Goal: Information Seeking & Learning: Learn about a topic

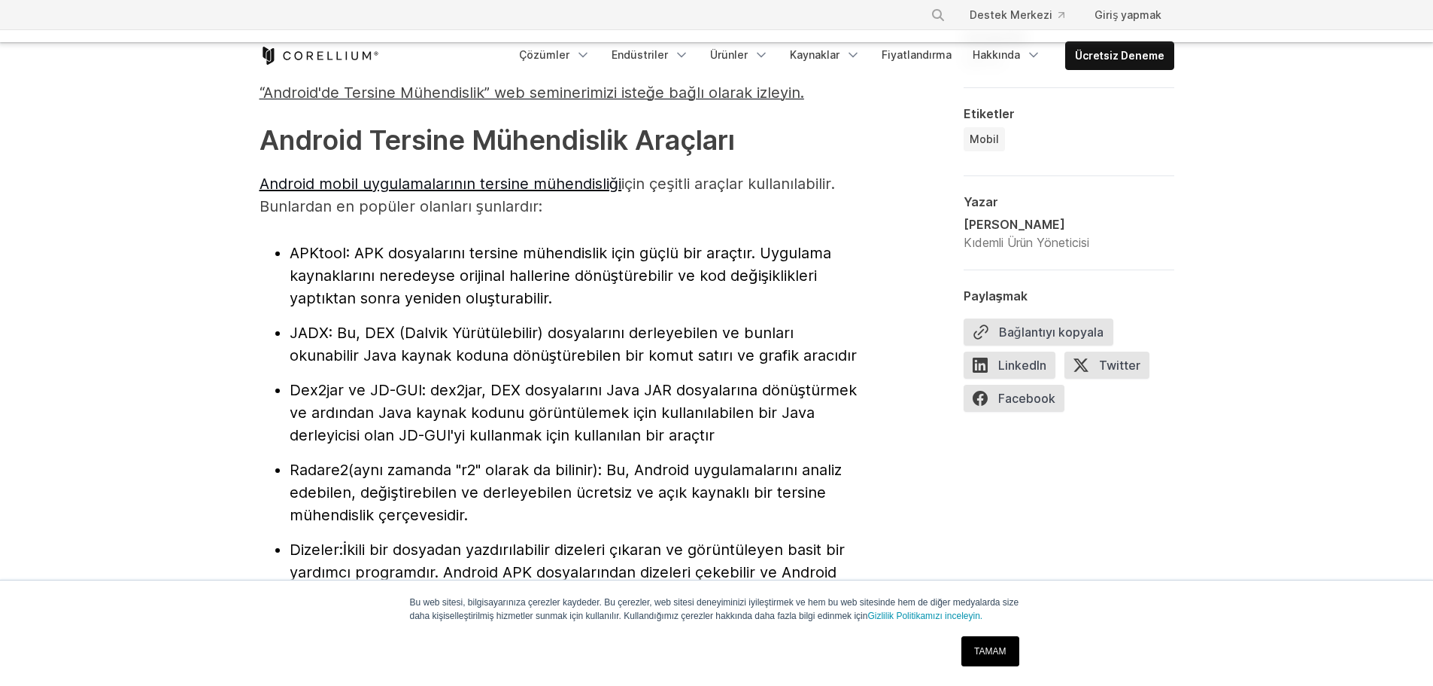
scroll to position [1580, 0]
click at [312, 329] on font "JADX" at bounding box center [309, 331] width 39 height 18
click at [263, 372] on ul "APKtool : APK dosyalarını tersine mühendislik için güçlü bir araçtır. Uygulama …" at bounding box center [561, 422] width 602 height 364
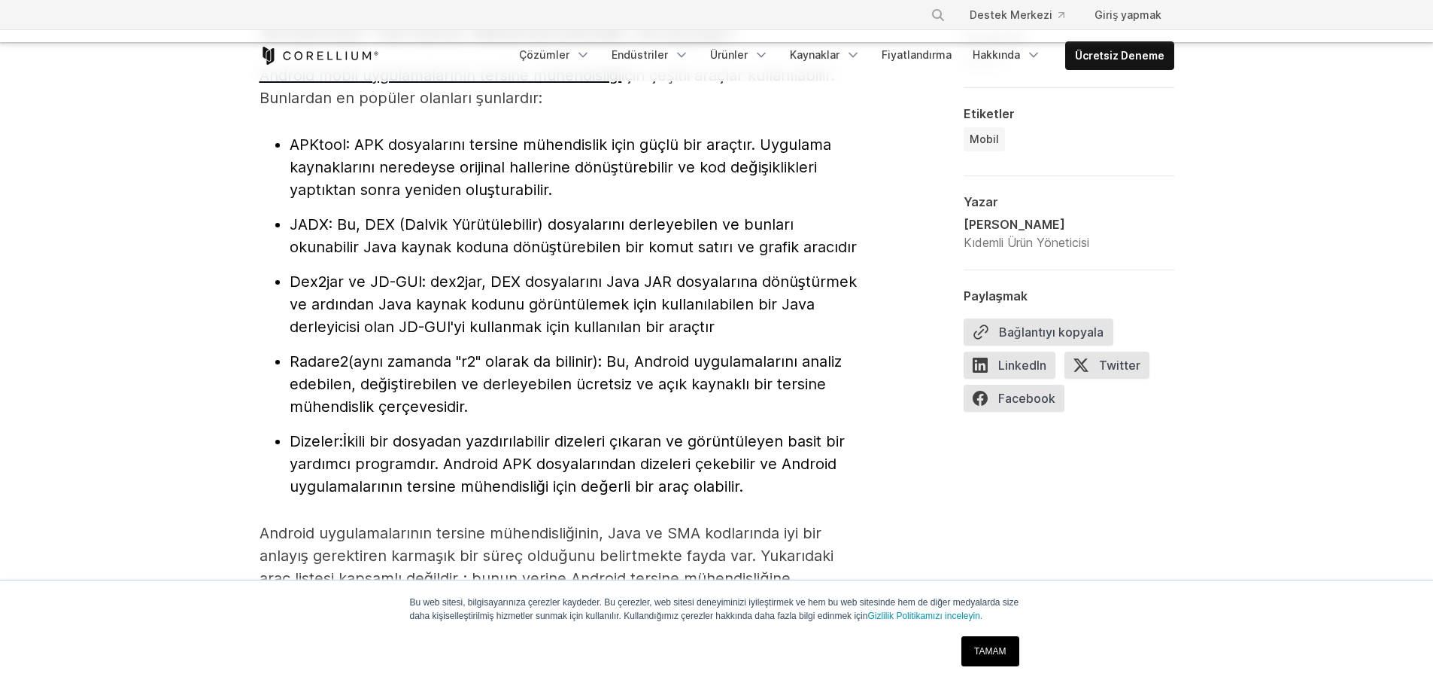
scroll to position [1731, 0]
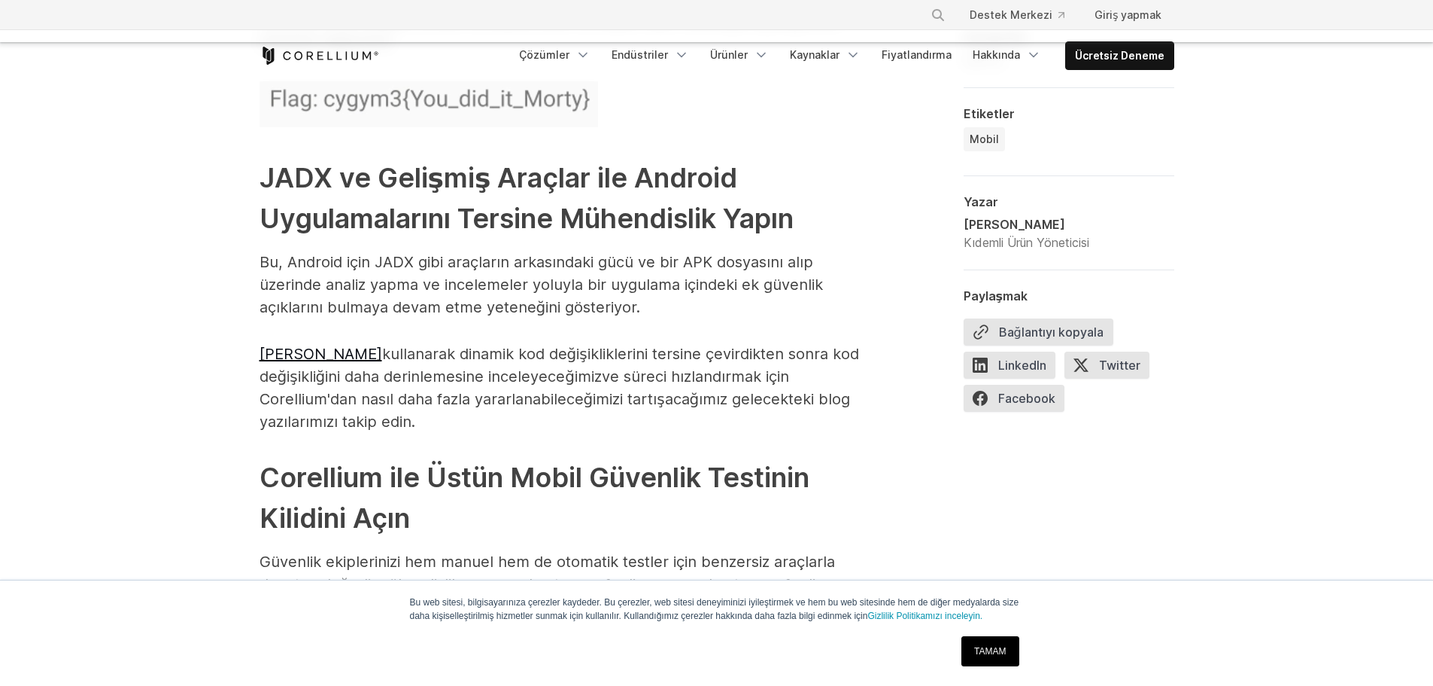
scroll to position [7449, 0]
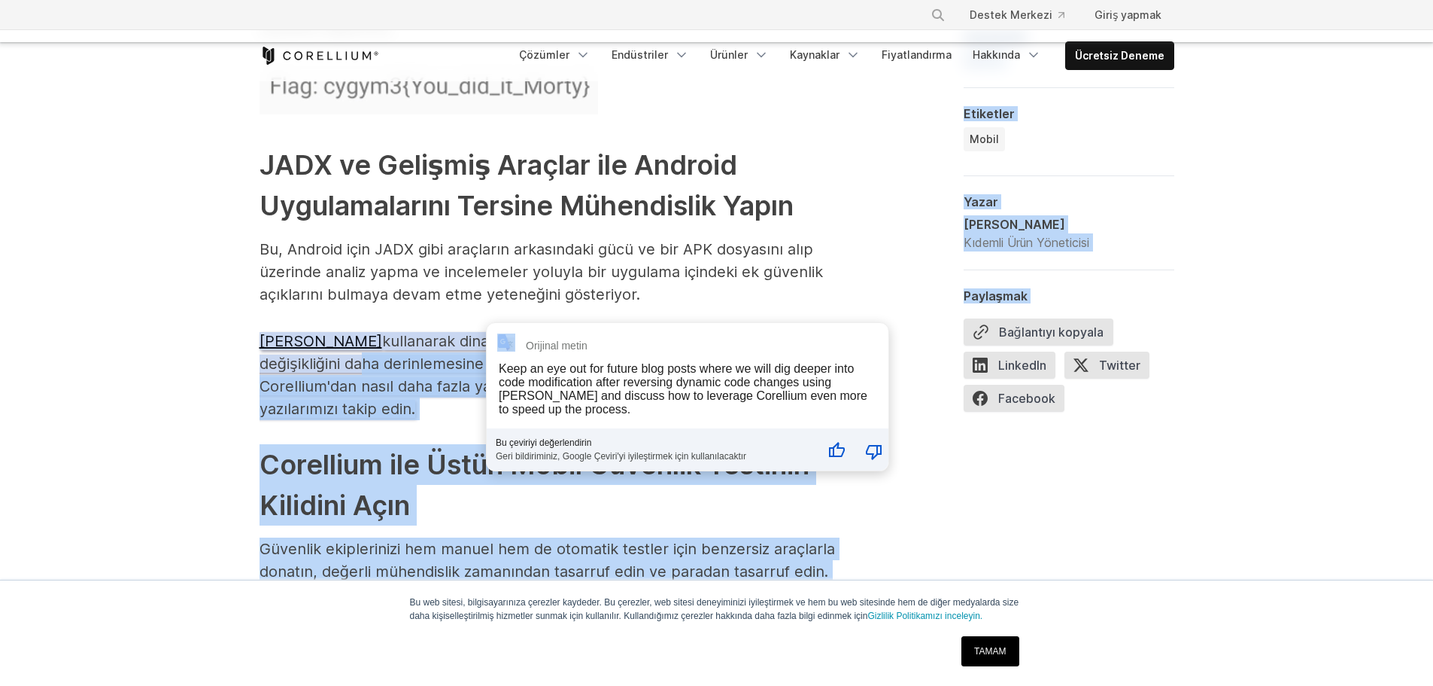
drag, startPoint x: 365, startPoint y: 363, endPoint x: 476, endPoint y: 372, distance: 111.7
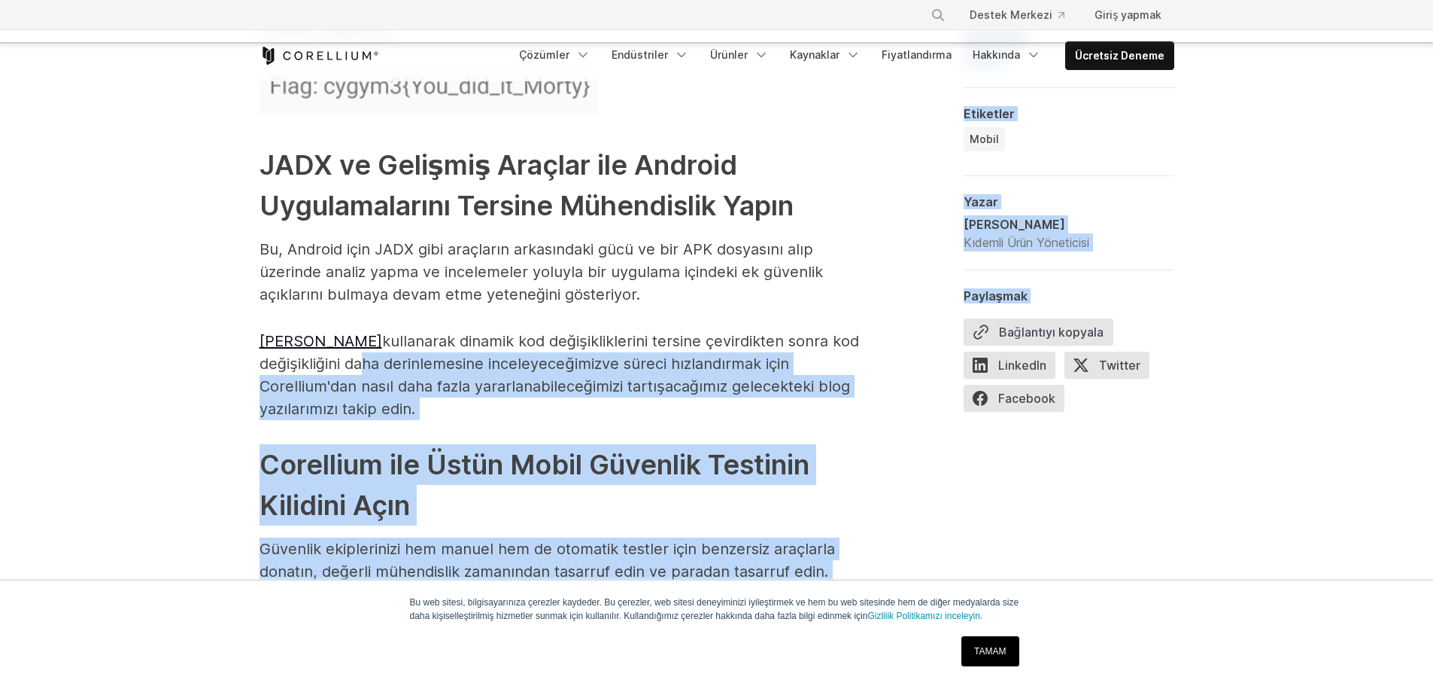
click at [409, 385] on font "ve süreci hızlandırmak için Corellium'dan nasıl daha fazla yararlanabileceğimiz…" at bounding box center [555, 385] width 591 height 63
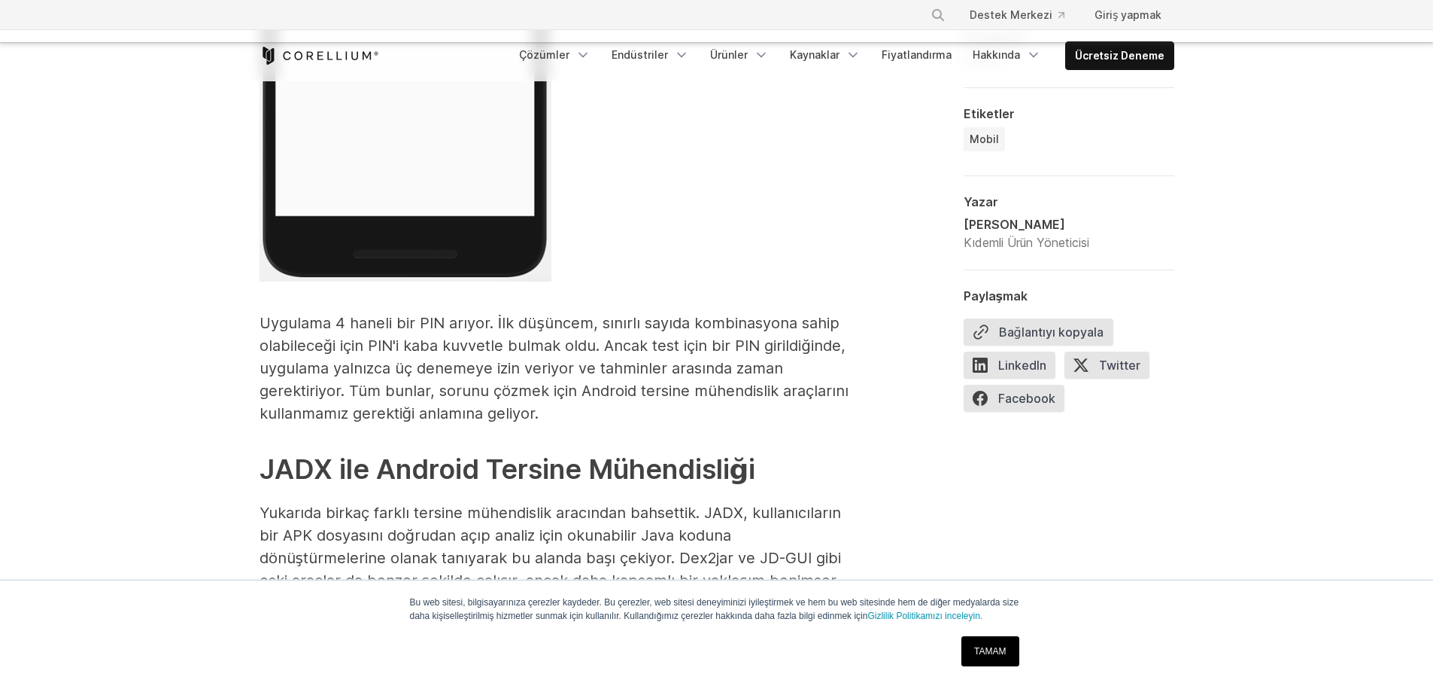
scroll to position [3612, 0]
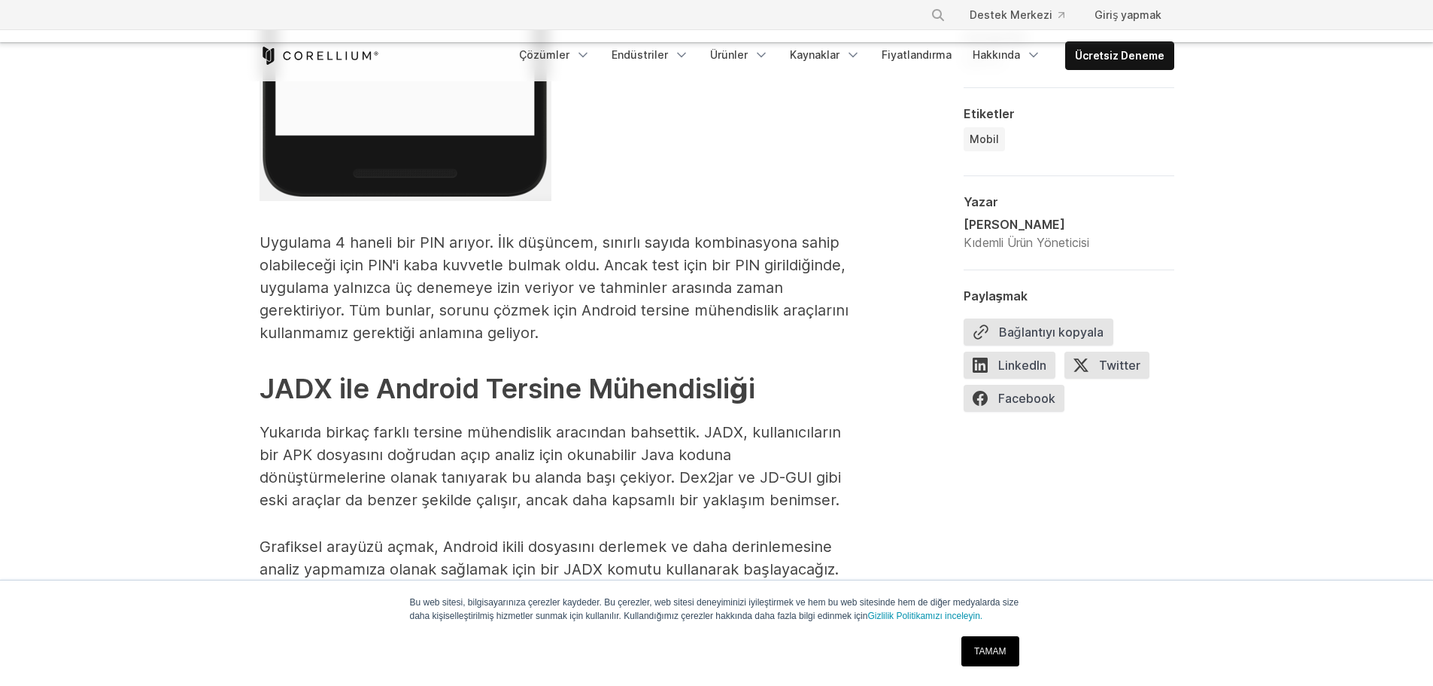
click at [282, 382] on font "JADX ile Android Tersine Mühendisliği" at bounding box center [508, 388] width 497 height 33
click at [283, 382] on font "JADX ile Android Tersine Mühendisliği" at bounding box center [508, 388] width 497 height 33
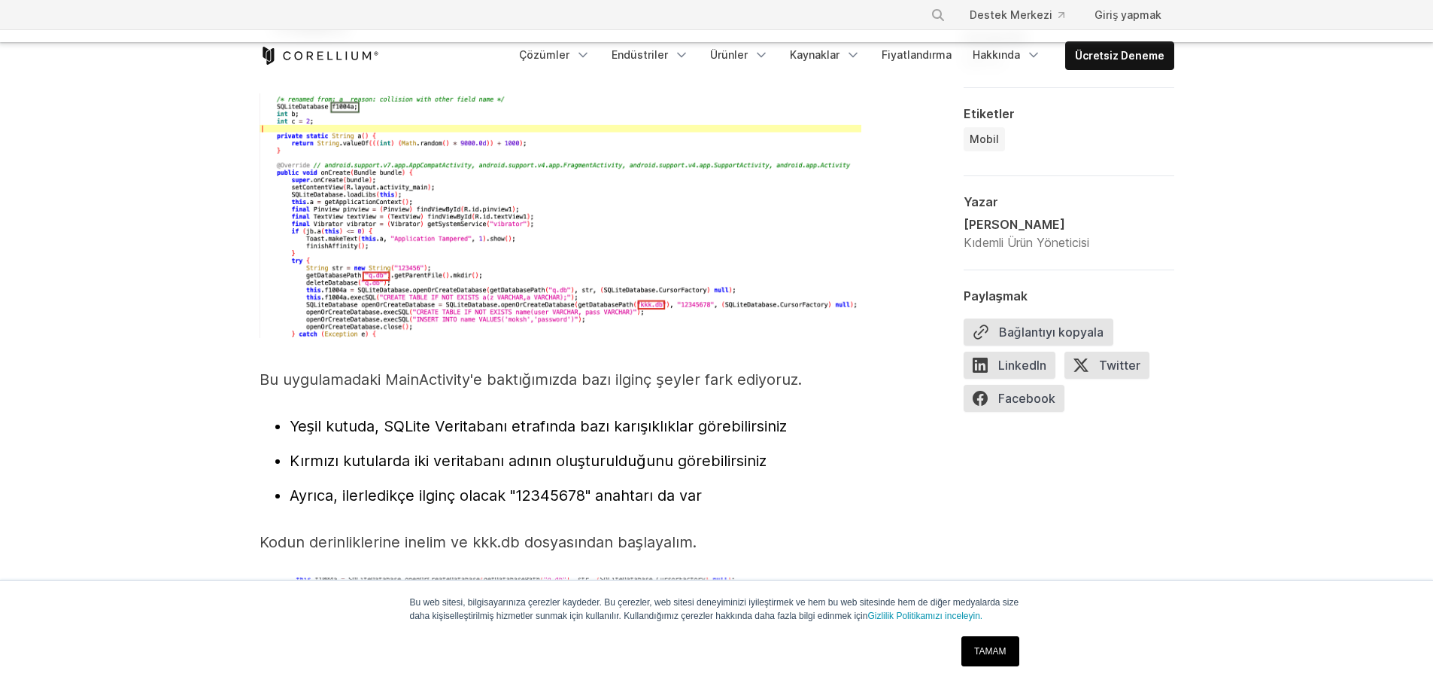
scroll to position [4515, 0]
